Goal: Check status: Check status

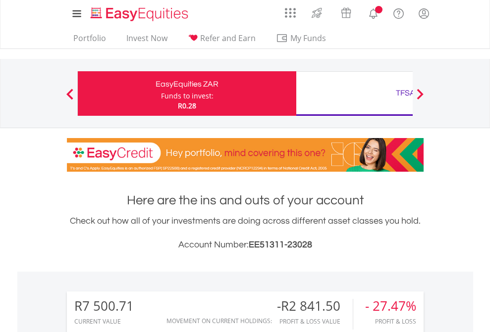
scroll to position [95, 156]
click at [161, 94] on div "Funds to invest:" at bounding box center [187, 96] width 53 height 10
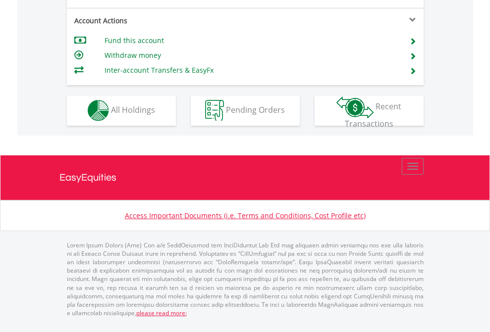
scroll to position [926, 0]
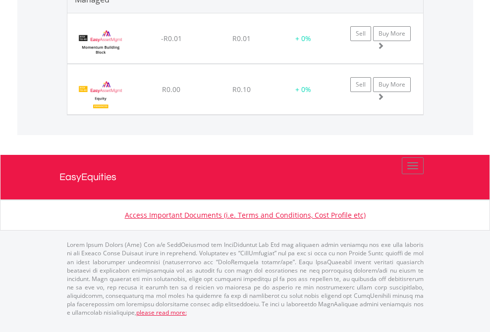
scroll to position [95, 156]
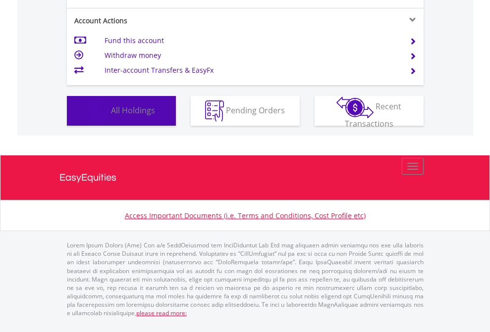
scroll to position [95, 156]
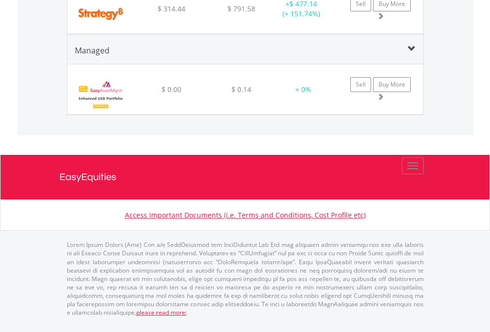
scroll to position [95, 156]
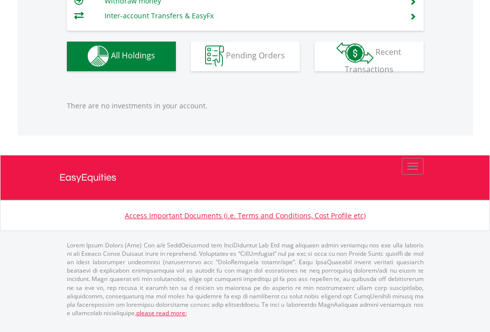
scroll to position [95, 156]
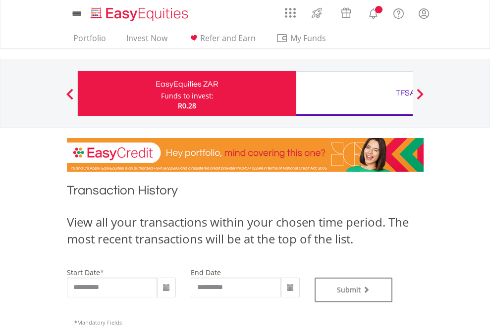
type input "**********"
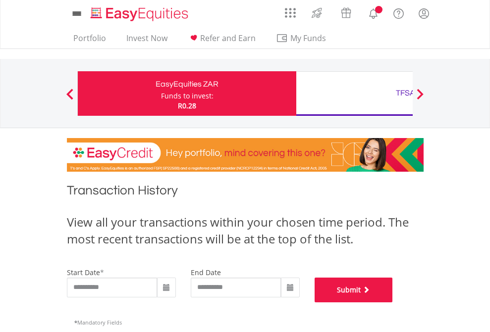
click at [393, 303] on button "Submit" at bounding box center [354, 290] width 78 height 25
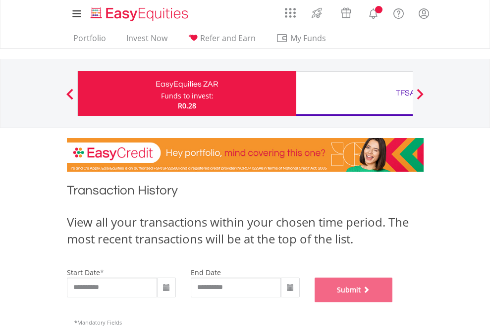
scroll to position [402, 0]
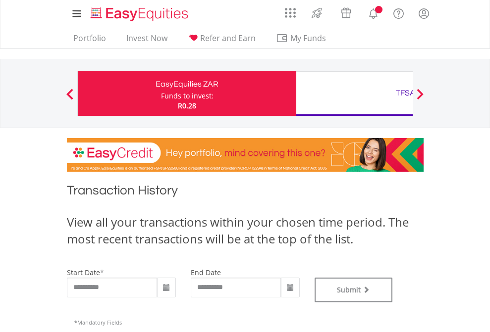
click at [354, 94] on div "TFSA" at bounding box center [405, 93] width 207 height 14
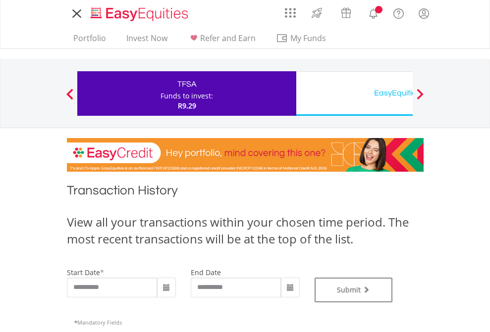
type input "**********"
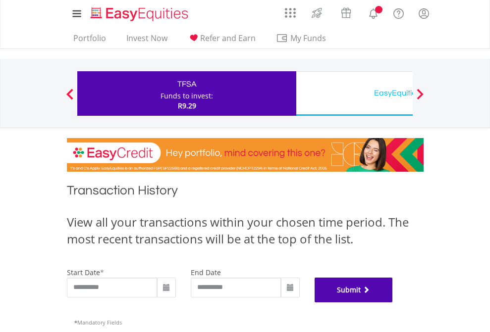
click at [393, 303] on button "Submit" at bounding box center [354, 290] width 78 height 25
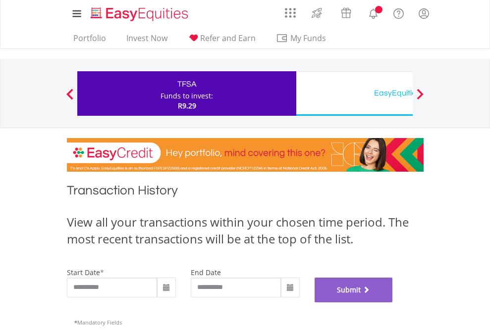
scroll to position [402, 0]
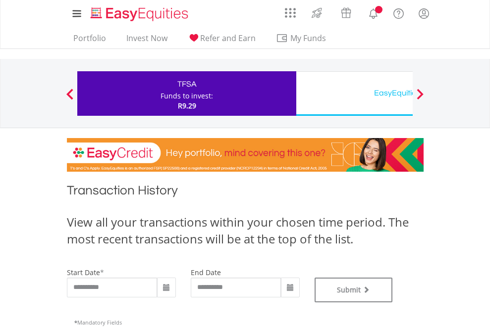
click at [354, 94] on div "EasyEquities USD" at bounding box center [405, 93] width 207 height 14
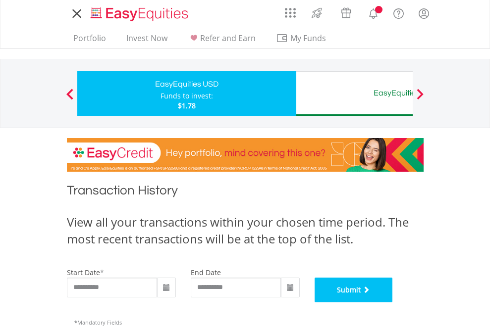
click at [393, 303] on button "Submit" at bounding box center [354, 290] width 78 height 25
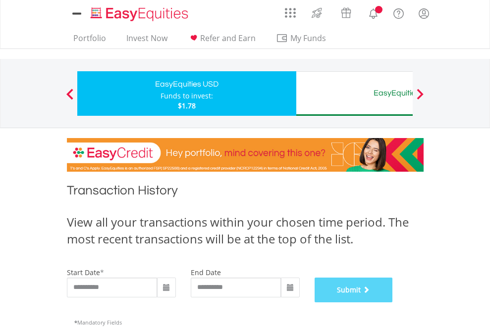
scroll to position [402, 0]
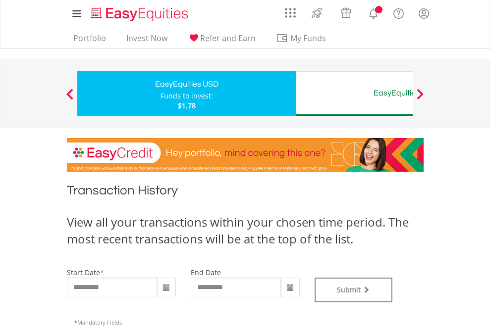
click at [354, 94] on div "EasyEquities AUD" at bounding box center [405, 93] width 207 height 14
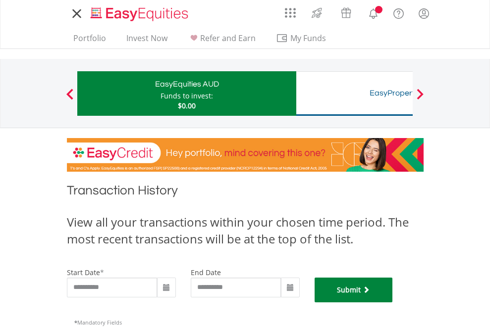
click at [393, 303] on button "Submit" at bounding box center [354, 290] width 78 height 25
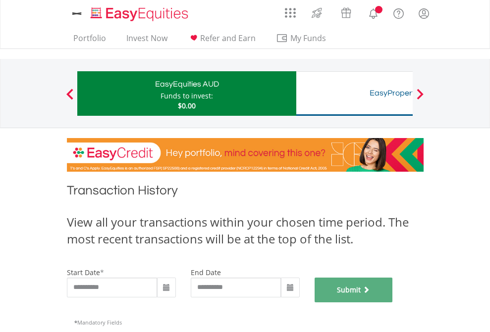
scroll to position [402, 0]
